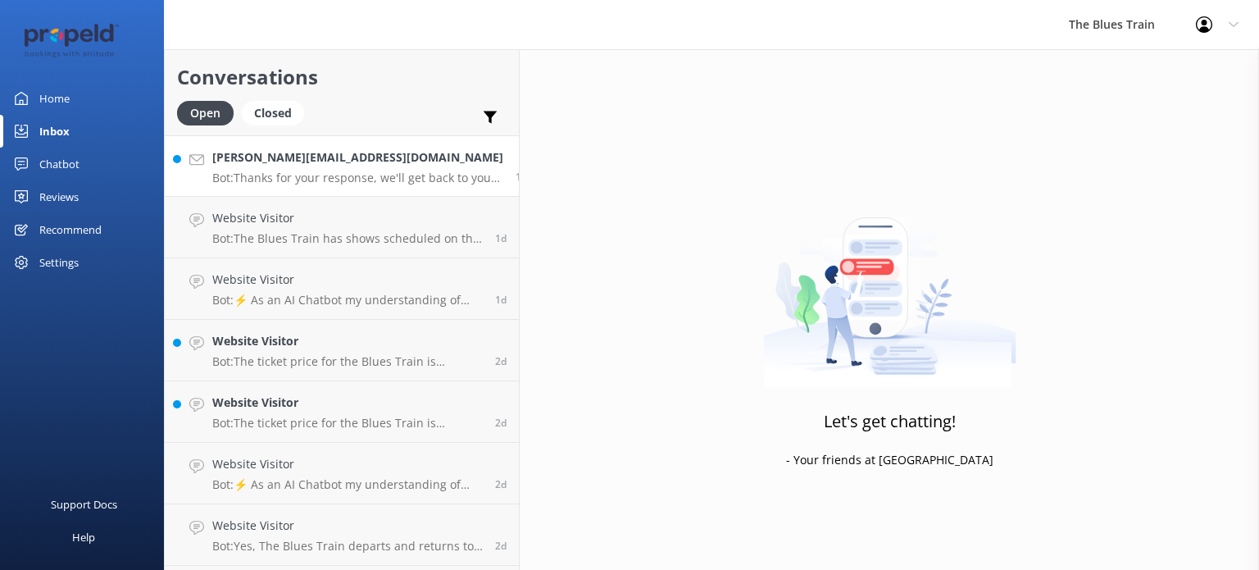
click at [345, 178] on p "Bot: Thanks for your response, we'll get back to you as soon as we can during o…" at bounding box center [357, 177] width 291 height 15
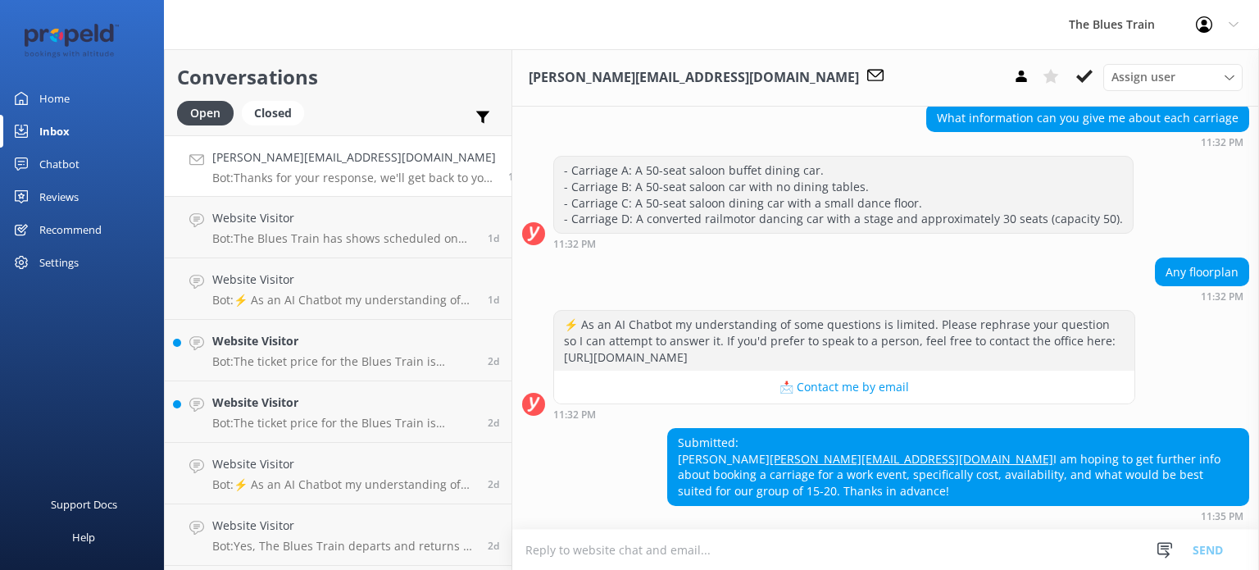
scroll to position [606, 0]
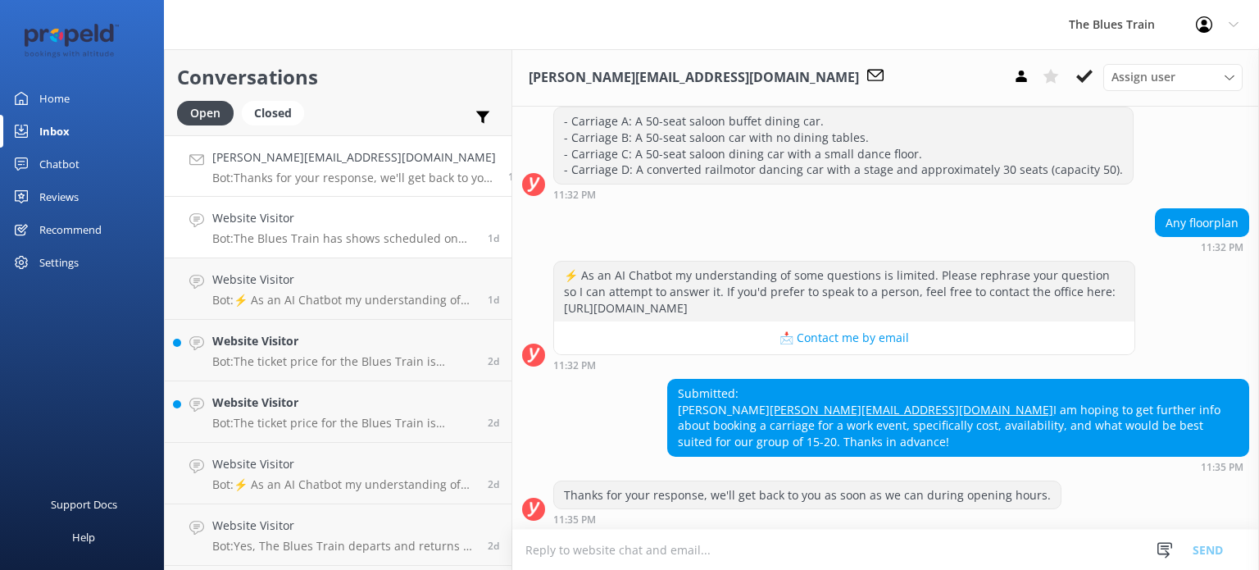
click at [302, 209] on h4 "Website Visitor" at bounding box center [343, 218] width 263 height 18
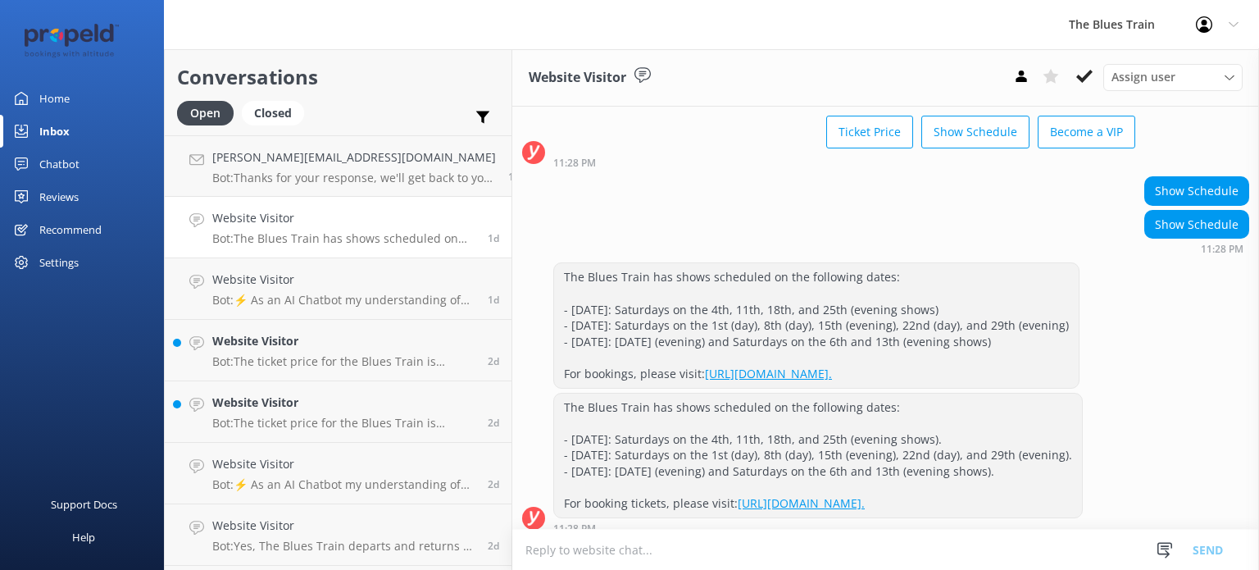
scroll to position [105, 0]
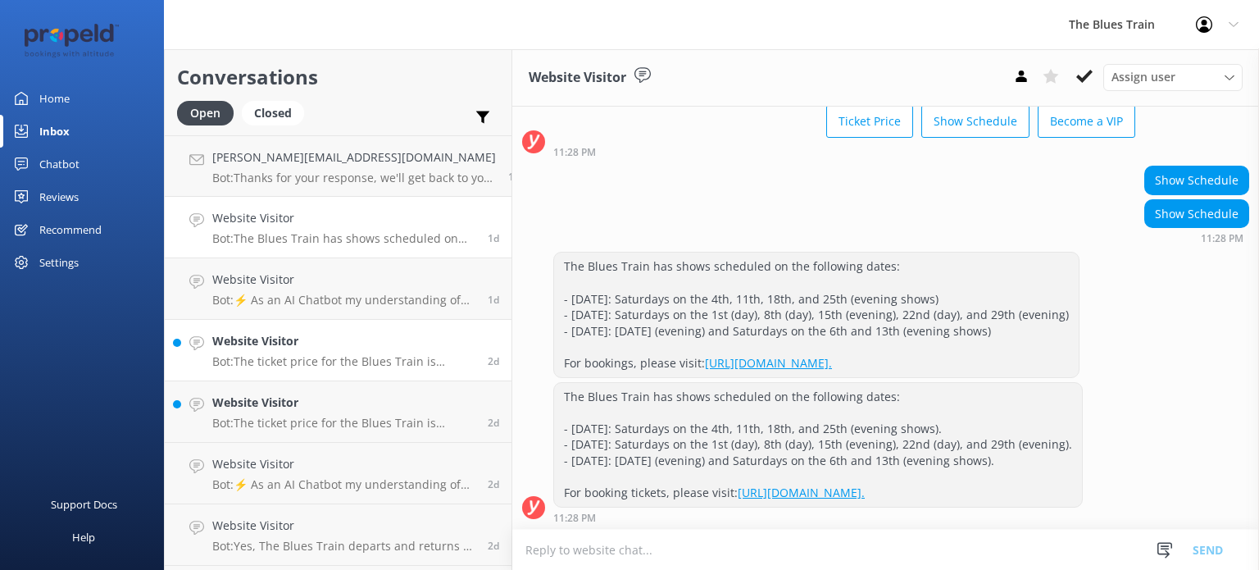
click at [370, 345] on h4 "Website Visitor" at bounding box center [343, 341] width 263 height 18
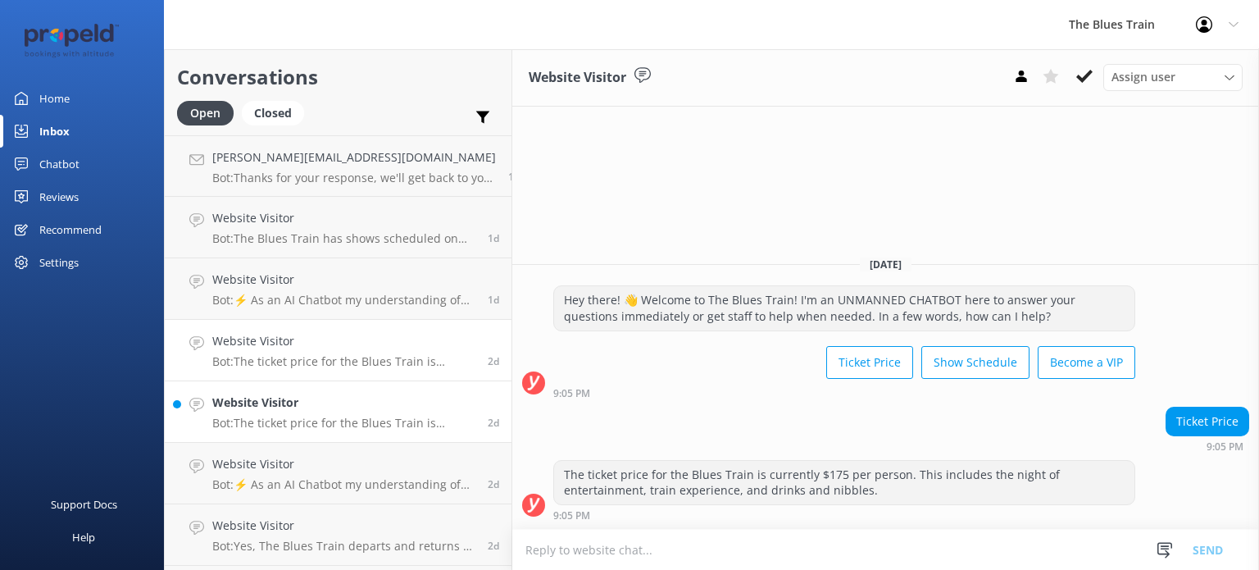
click at [346, 398] on h4 "Website Visitor" at bounding box center [343, 402] width 263 height 18
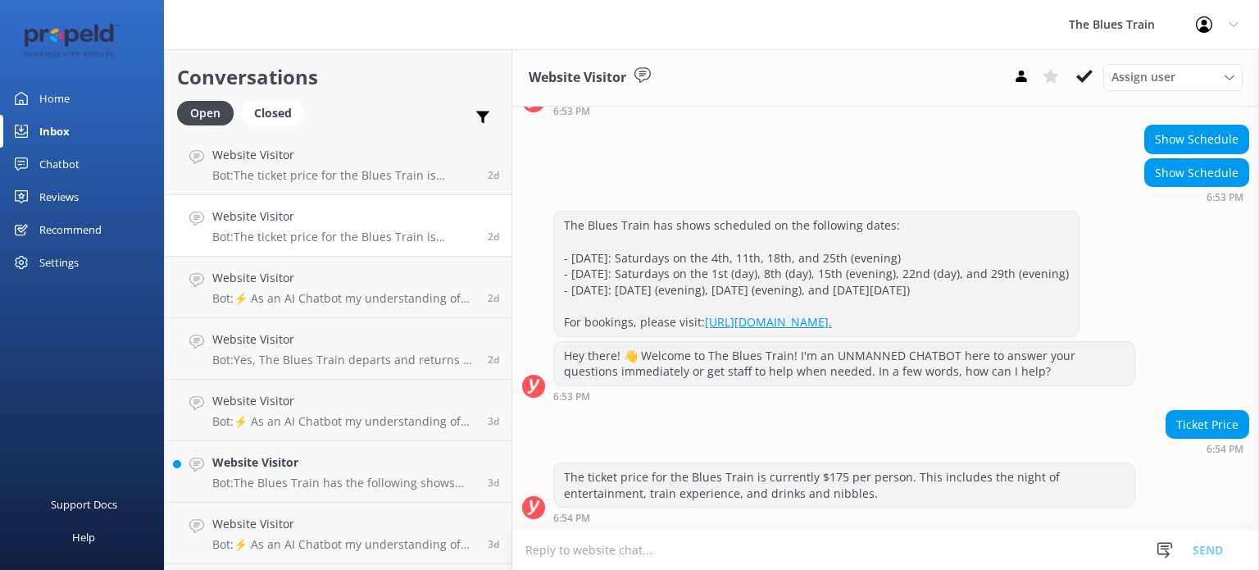
scroll to position [302, 0]
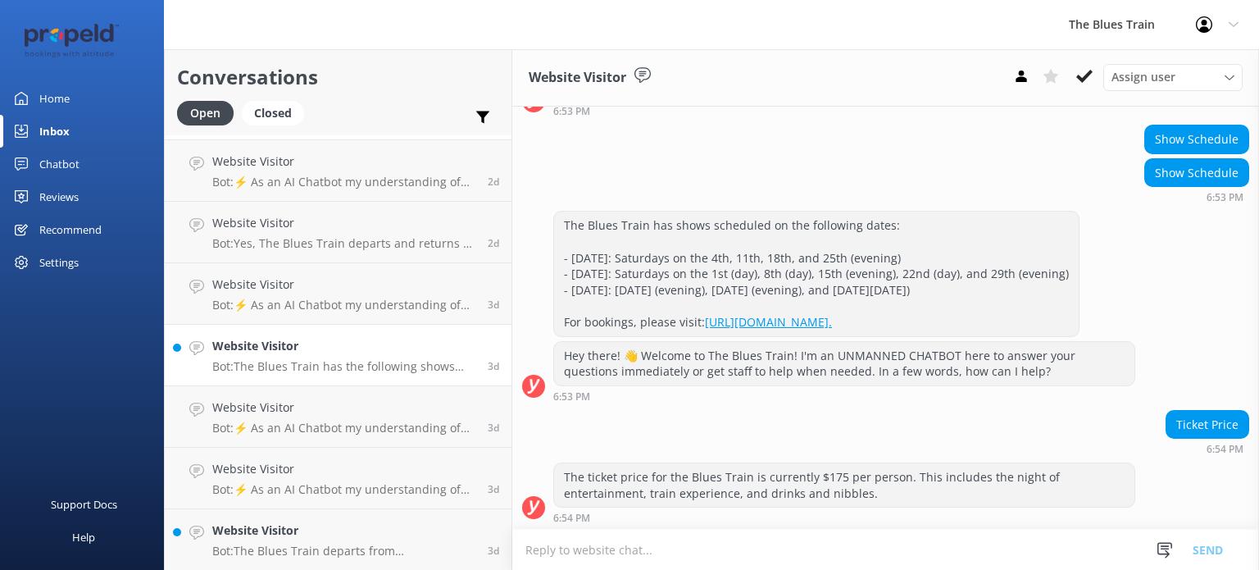
click at [310, 343] on h4 "Website Visitor" at bounding box center [343, 346] width 263 height 18
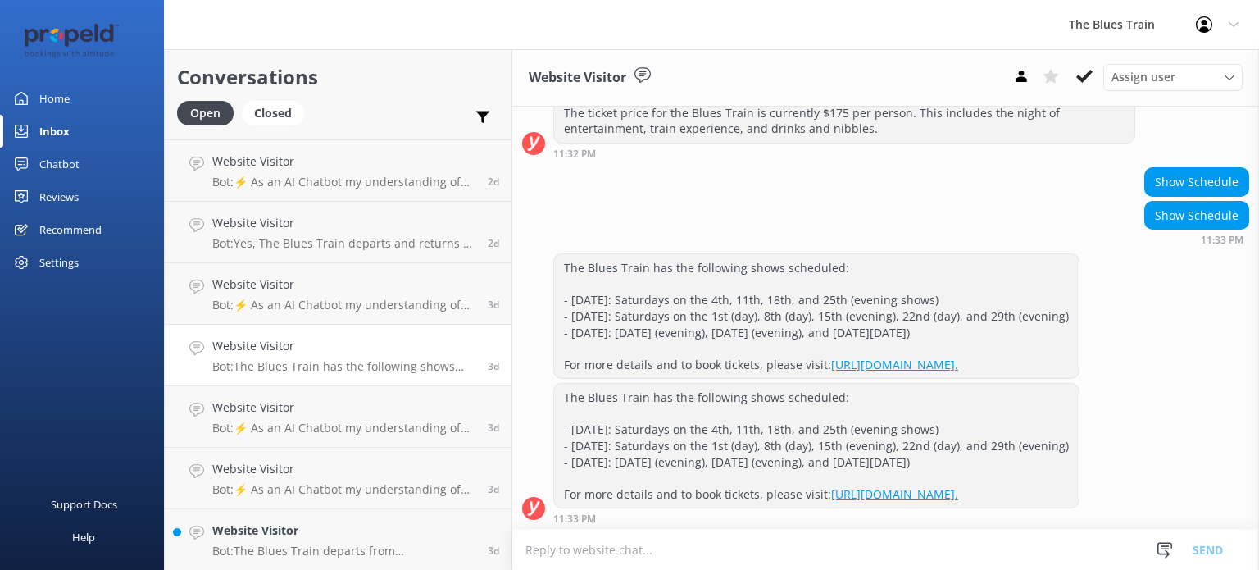
scroll to position [226, 0]
click at [383, 524] on h4 "Website Visitor" at bounding box center [343, 530] width 263 height 18
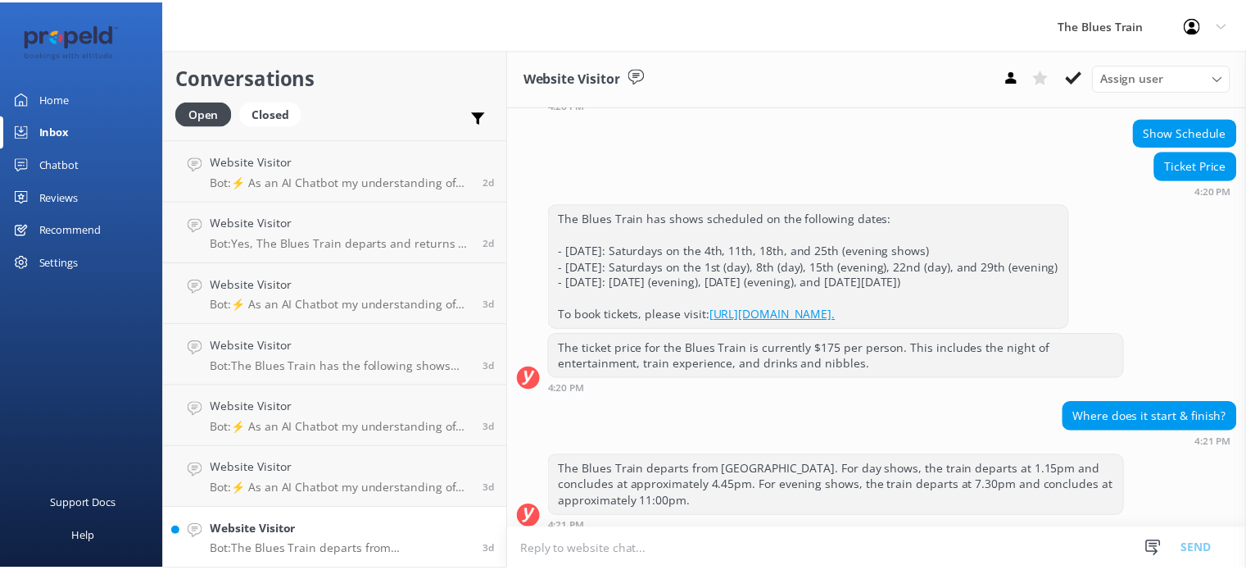
scroll to position [465, 0]
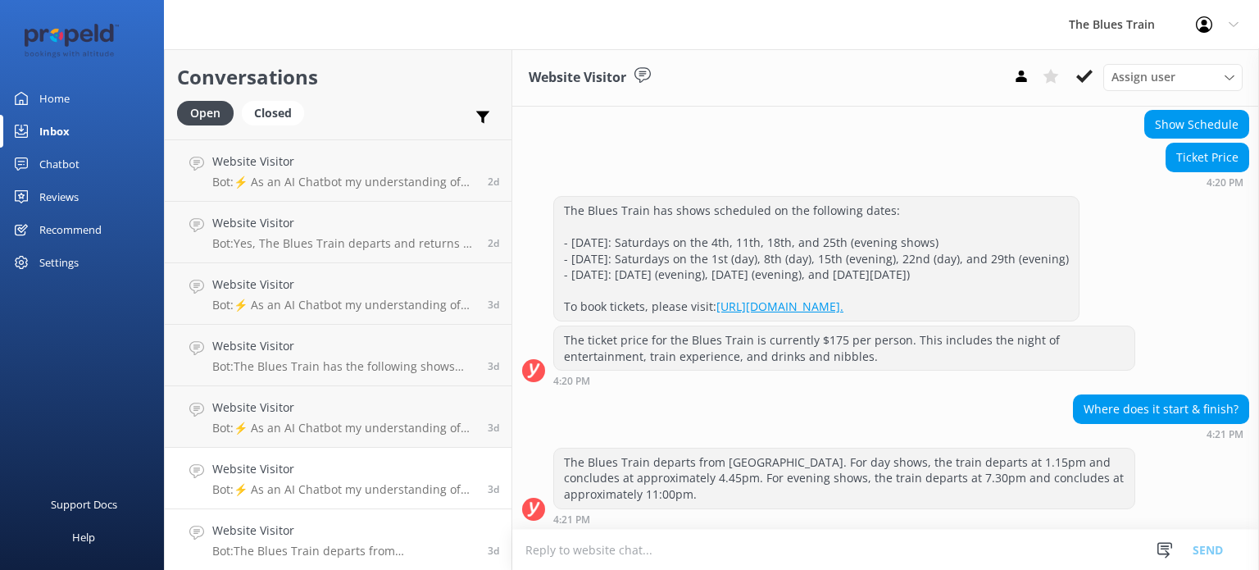
click at [298, 484] on p "Bot: ⚡ As an AI Chatbot my understanding of some questions is limited. Please r…" at bounding box center [343, 489] width 263 height 15
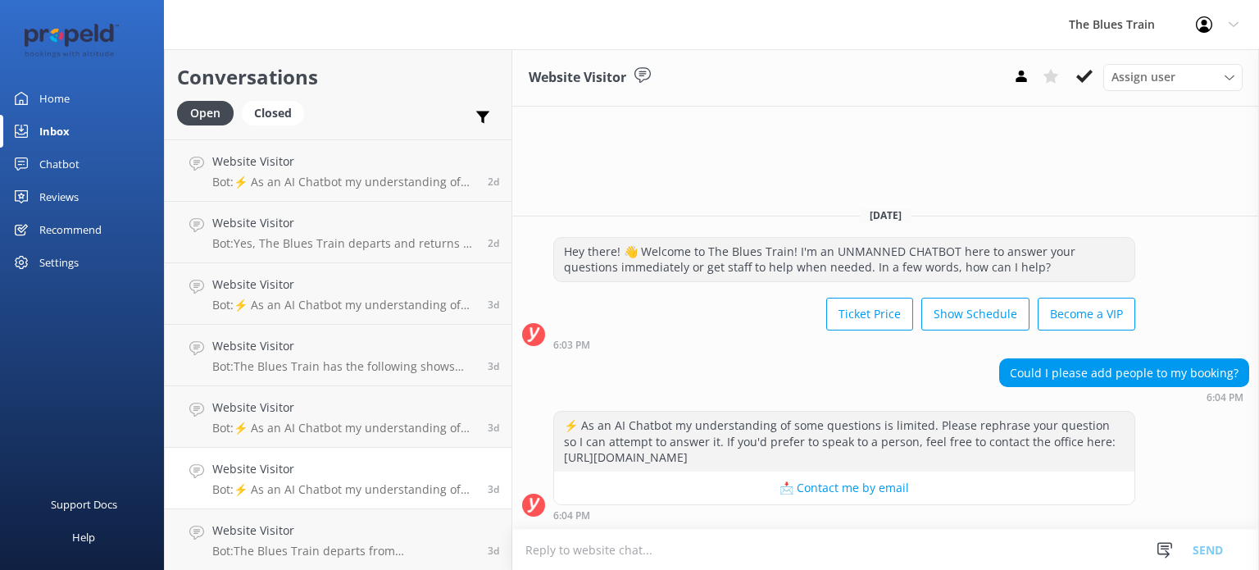
click at [61, 94] on div "Home" at bounding box center [54, 98] width 30 height 33
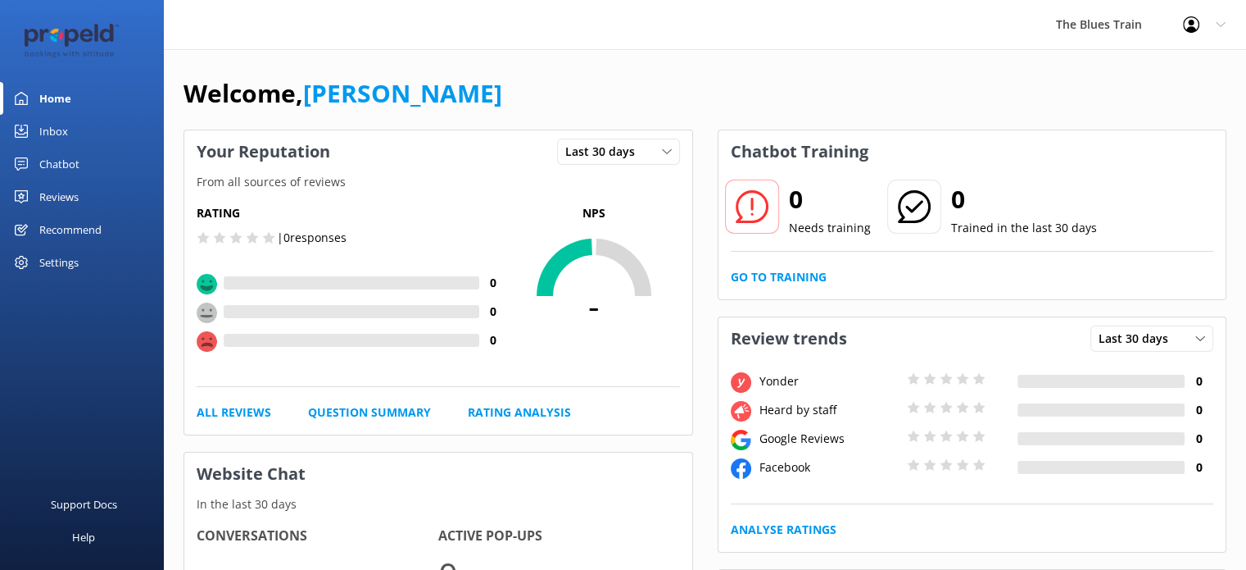
click at [68, 162] on div "Chatbot" at bounding box center [59, 164] width 40 height 33
